Goal: Information Seeking & Learning: Check status

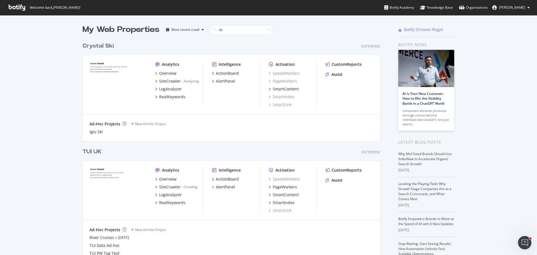
scroll to position [127, 298]
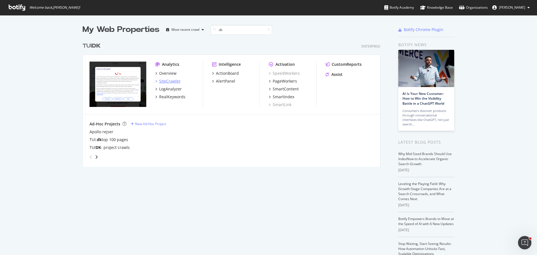
type input "dk"
click at [169, 81] on div "SiteCrawler" at bounding box center [170, 81] width 22 height 6
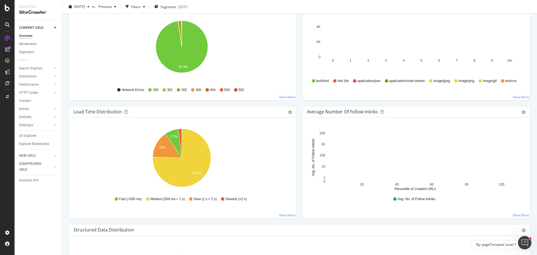
scroll to position [332, 0]
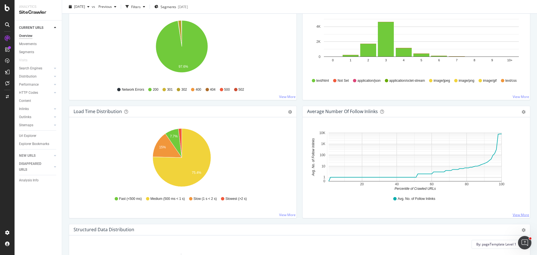
click at [515, 214] on link "View More" at bounding box center [521, 214] width 16 height 5
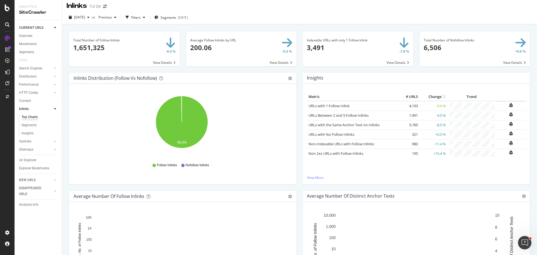
scroll to position [3, 0]
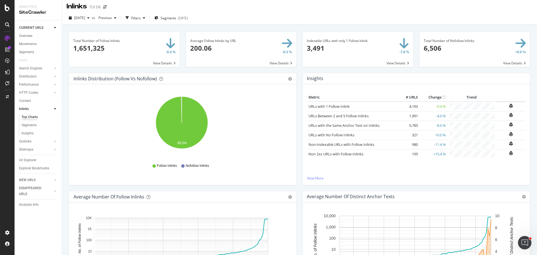
click at [162, 63] on span at bounding box center [124, 49] width 111 height 35
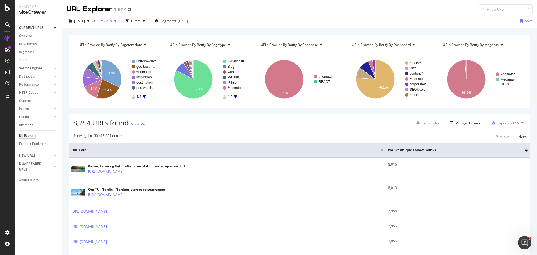
click at [112, 21] on span "Previous" at bounding box center [104, 20] width 16 height 5
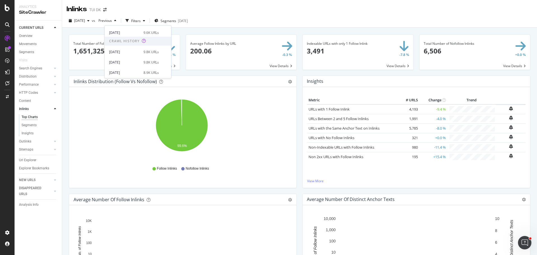
scroll to position [205, 0]
click at [135, 62] on div "[DATE]" at bounding box center [124, 62] width 31 height 5
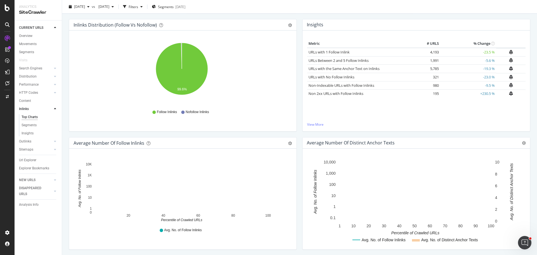
scroll to position [56, 0]
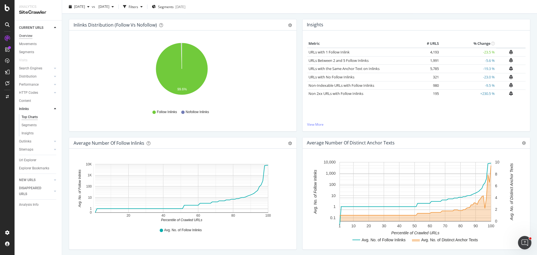
click at [26, 35] on div "Overview" at bounding box center [25, 36] width 13 height 6
